Goal: Task Accomplishment & Management: Complete application form

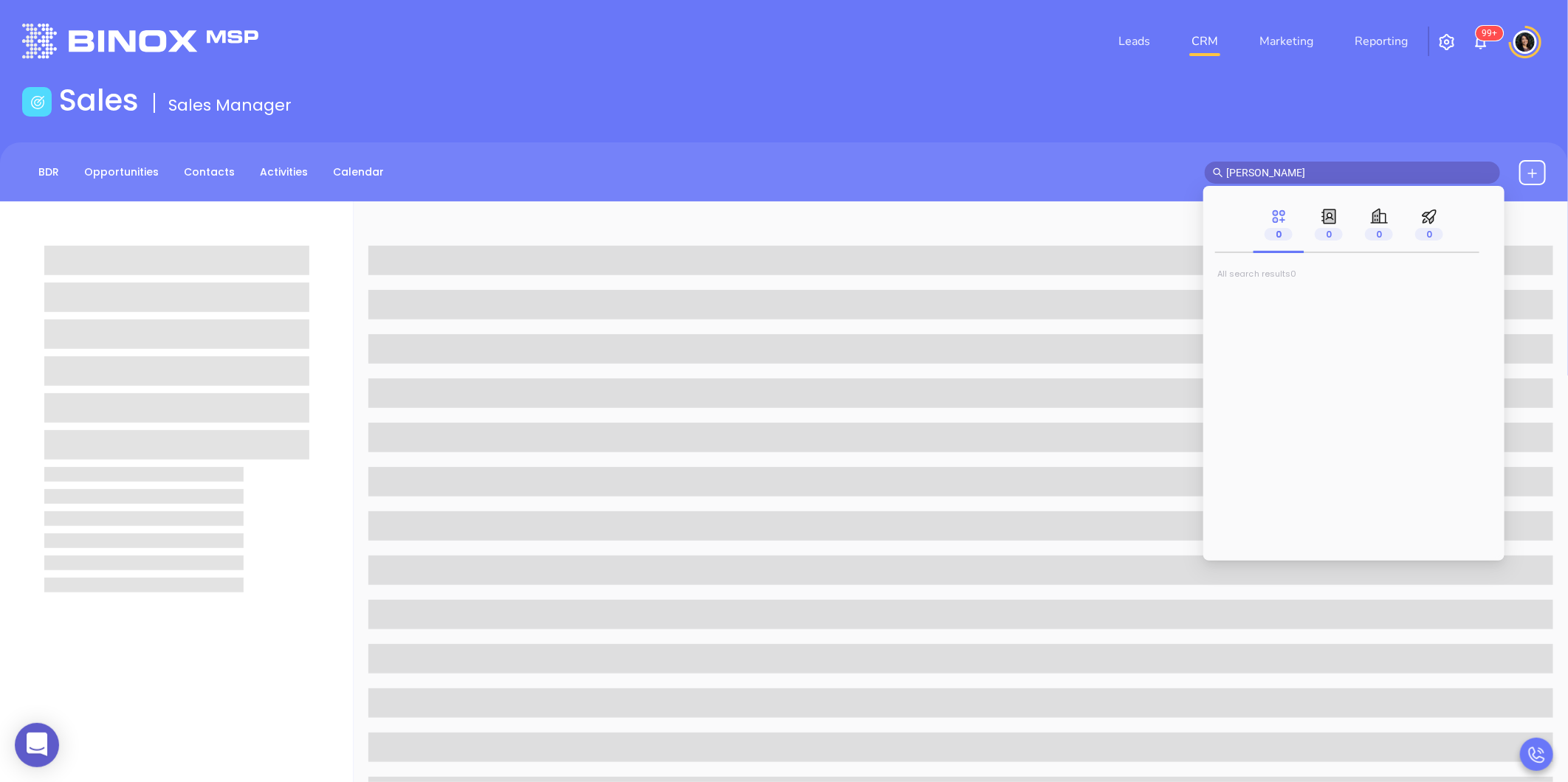
type input "[PERSON_NAME]"
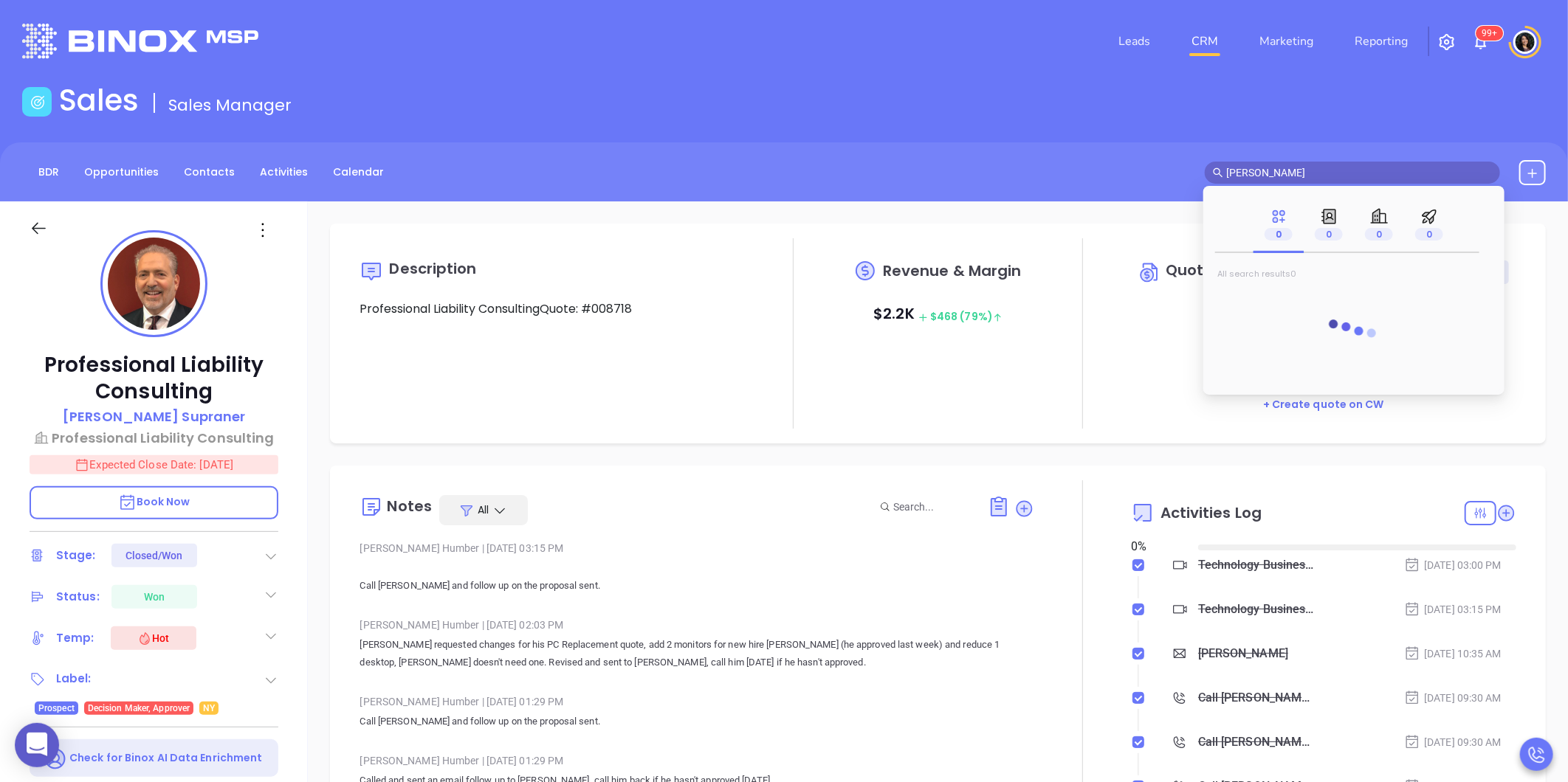
type input "10:00 am"
type input "[DATE]"
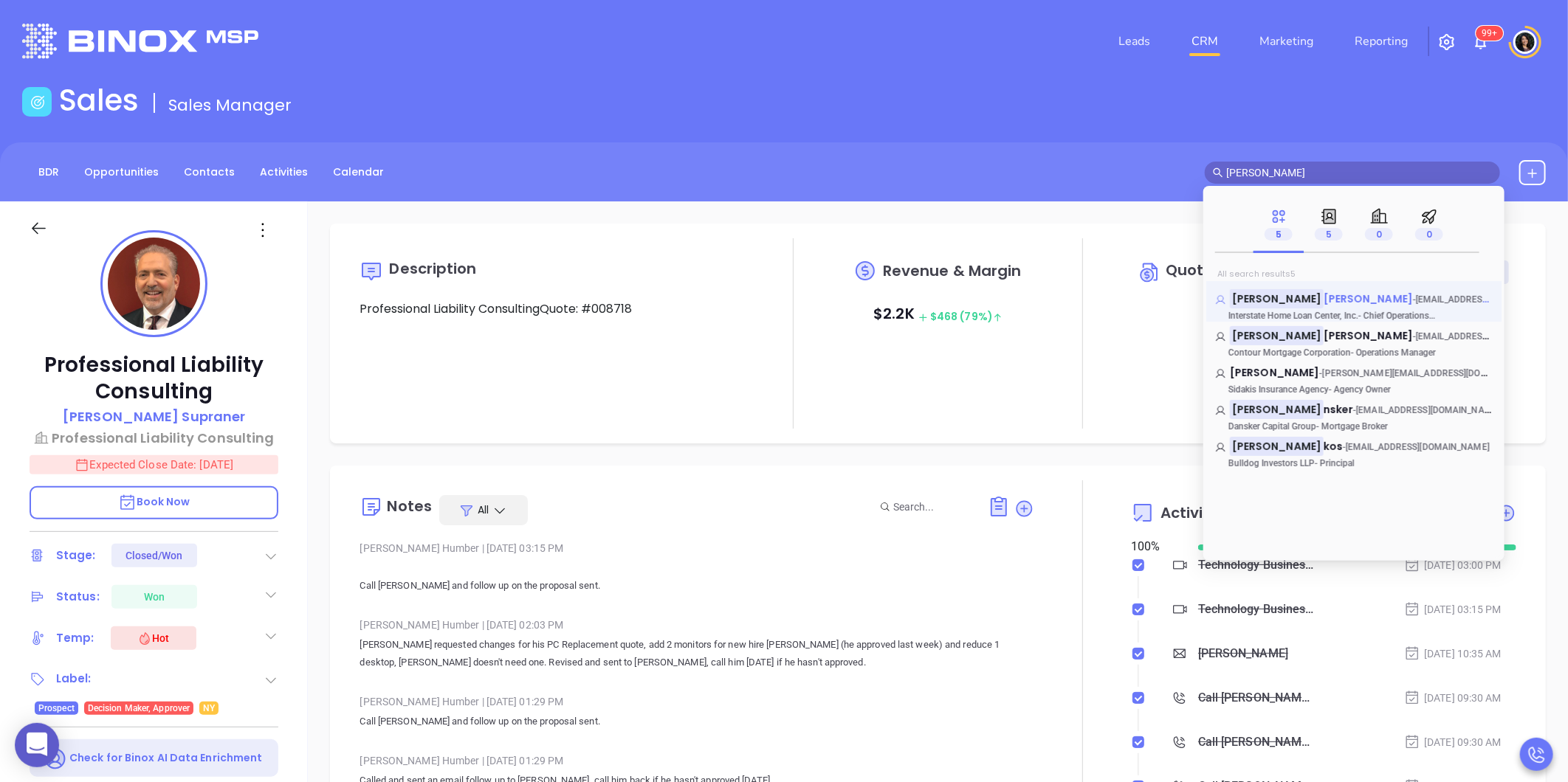
type input "[PERSON_NAME]"
click at [1323, 295] on span "[PERSON_NAME]" at bounding box center [1368, 299] width 89 height 15
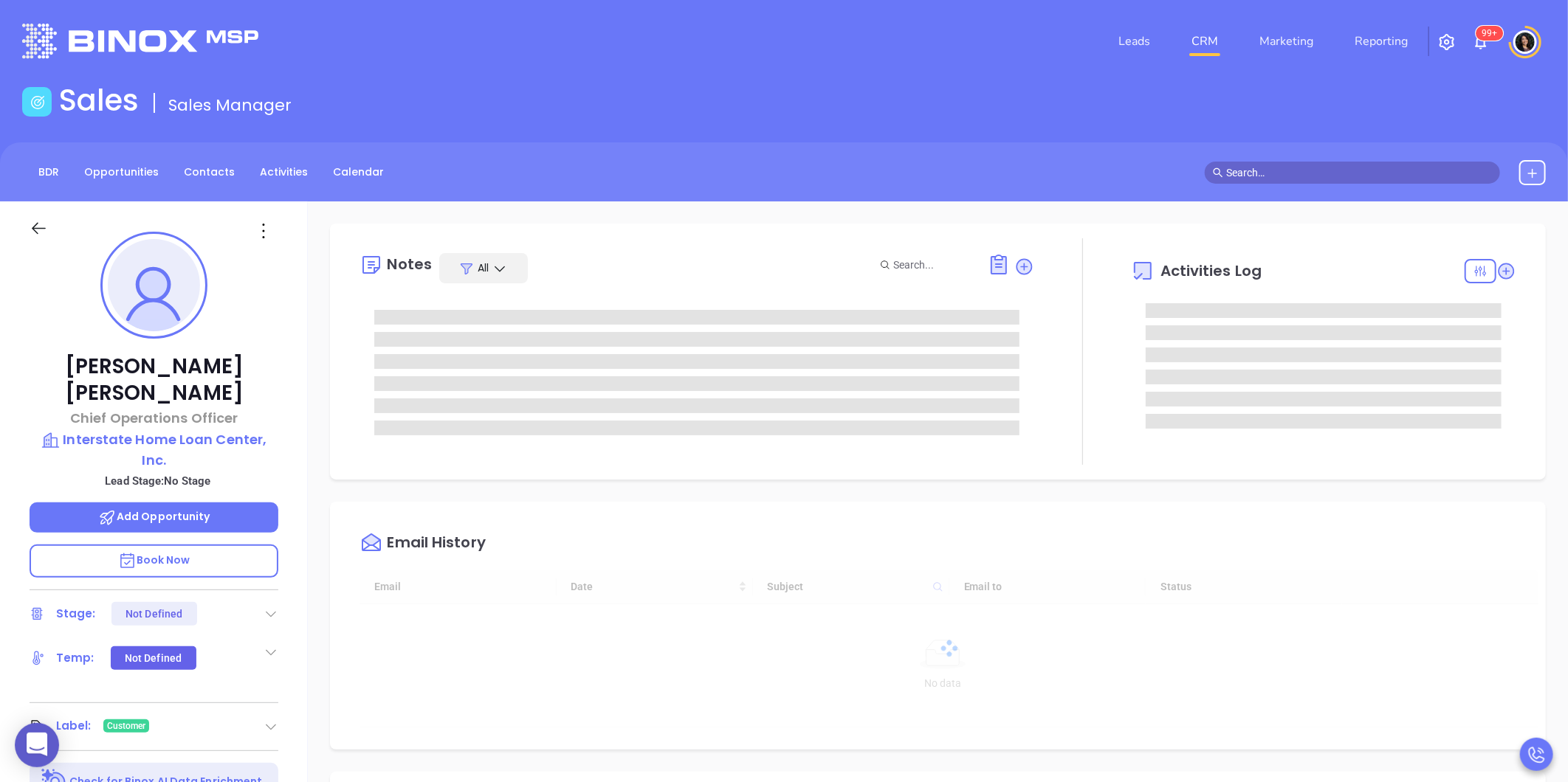
type input "[DATE]"
type input "[PERSON_NAME]"
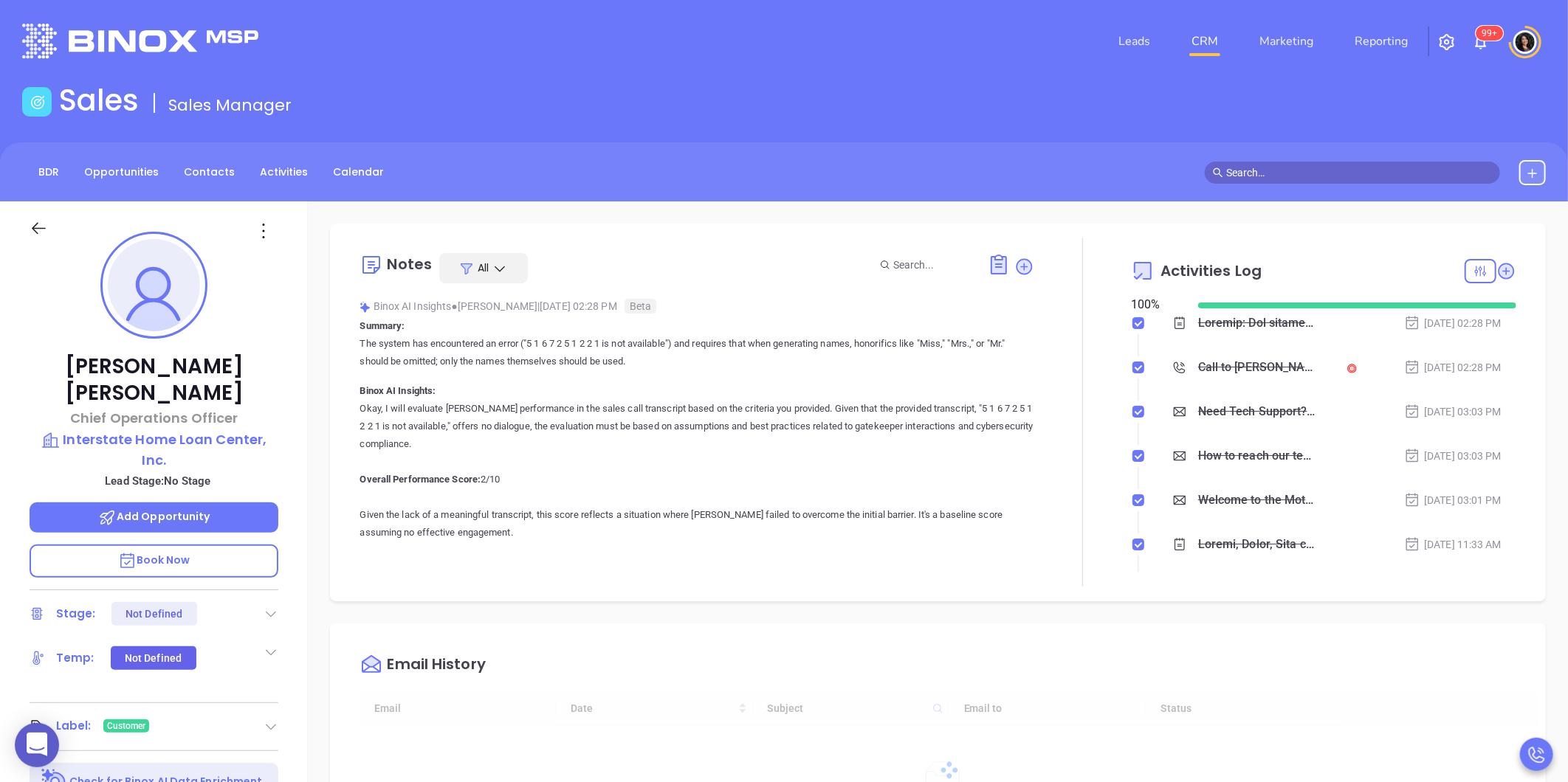
click at [320, 499] on div "Notes All Binox AI Insights ● [PERSON_NAME] | [DATE] 02:28 PM Beta Summary: The…" at bounding box center [938, 718] width 1260 height 1033
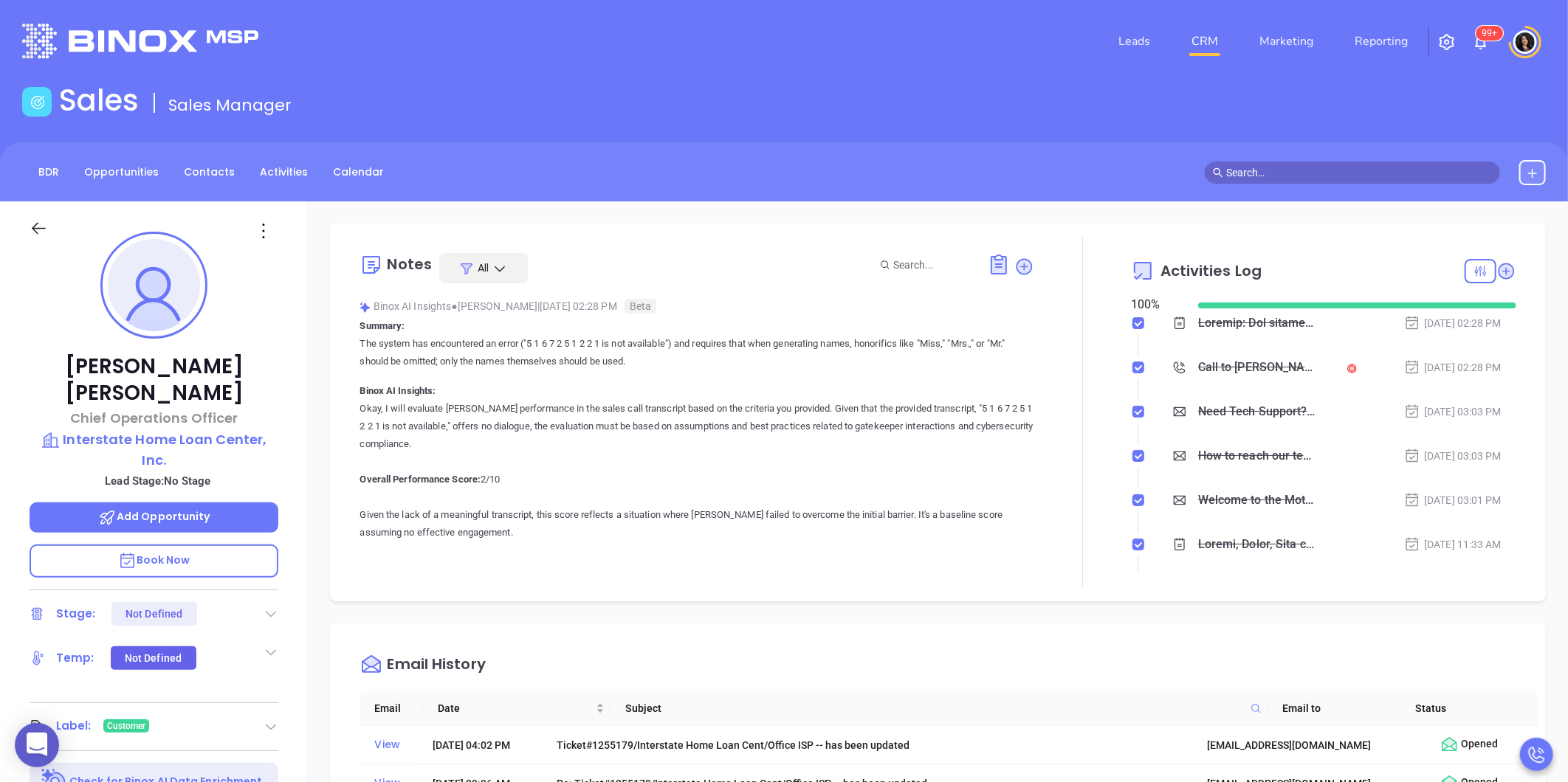
click at [655, 13] on header "Leads CRM Marketing Reporting 99+ Financial Leads Leads" at bounding box center [784, 41] width 1524 height 82
